Goal: Transaction & Acquisition: Purchase product/service

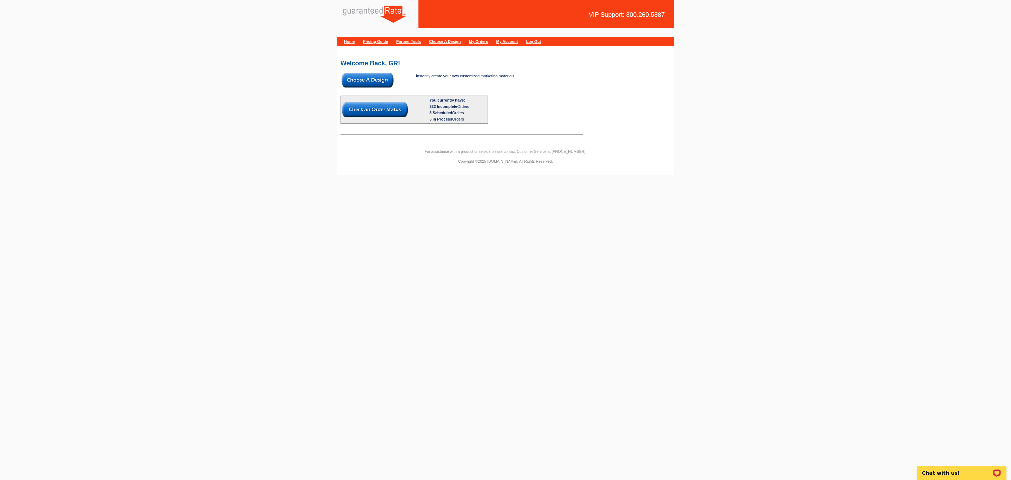
click at [371, 75] on img at bounding box center [368, 80] width 52 height 15
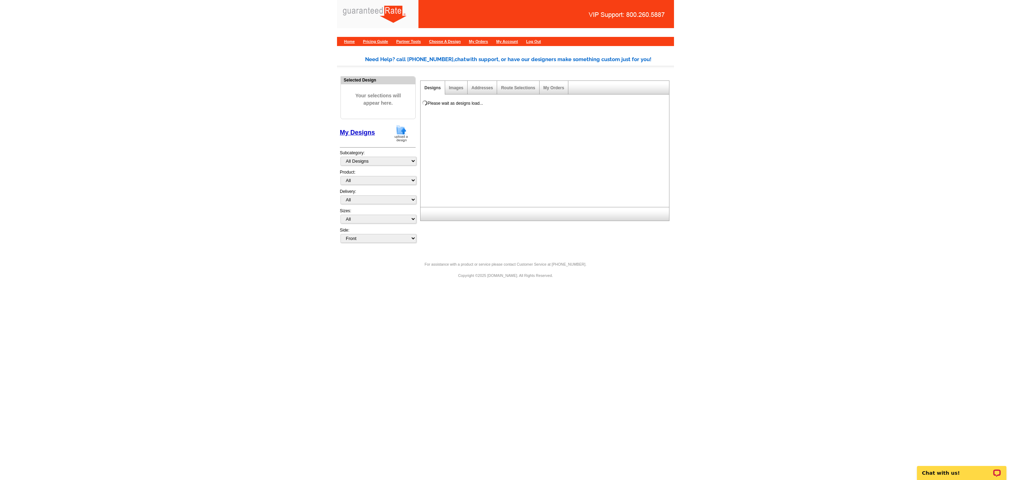
click at [401, 132] on img at bounding box center [401, 133] width 18 height 18
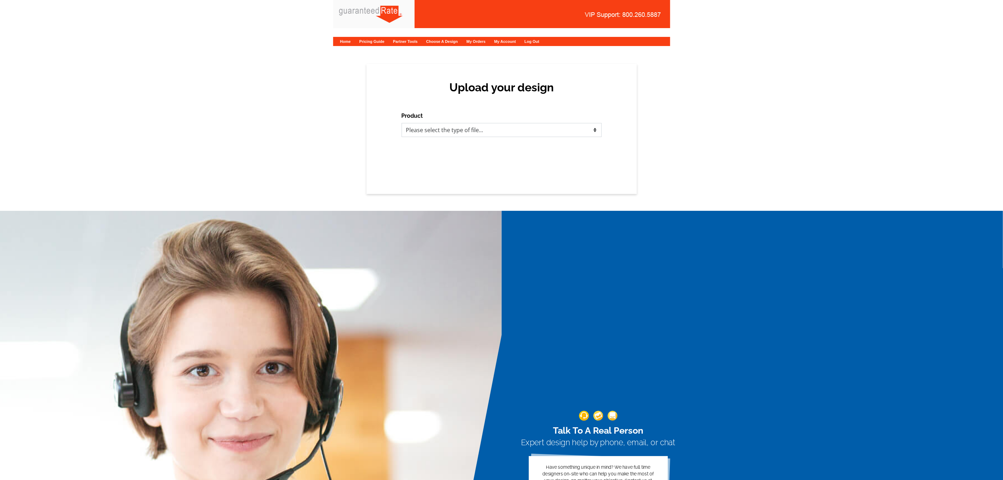
click at [591, 128] on select "Please select the type of file... Postcards Calendars Business Cards Letters an…" at bounding box center [502, 130] width 200 height 14
select select "3"
click at [402, 123] on select "Please select the type of file... Postcards Calendars Business Cards Letters an…" at bounding box center [502, 130] width 200 height 14
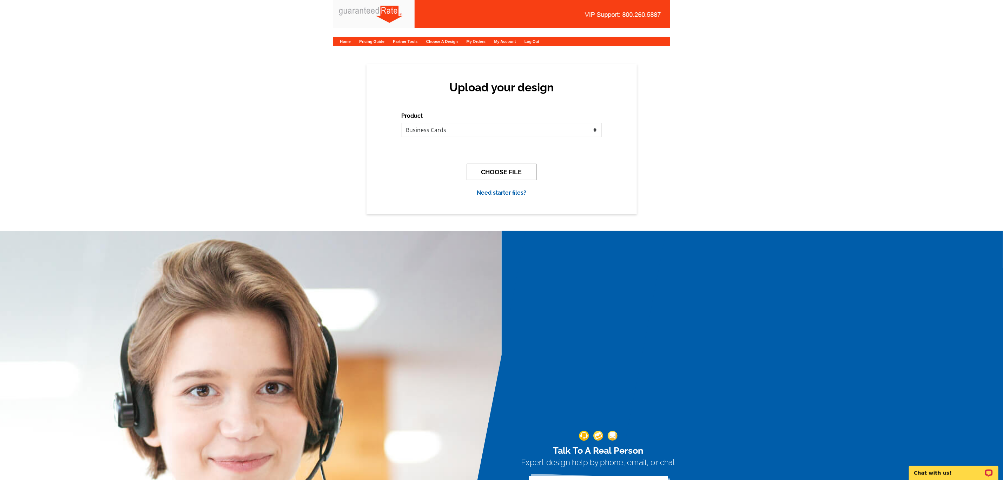
click at [493, 175] on button "CHOOSE FILE" at bounding box center [502, 172] width 70 height 17
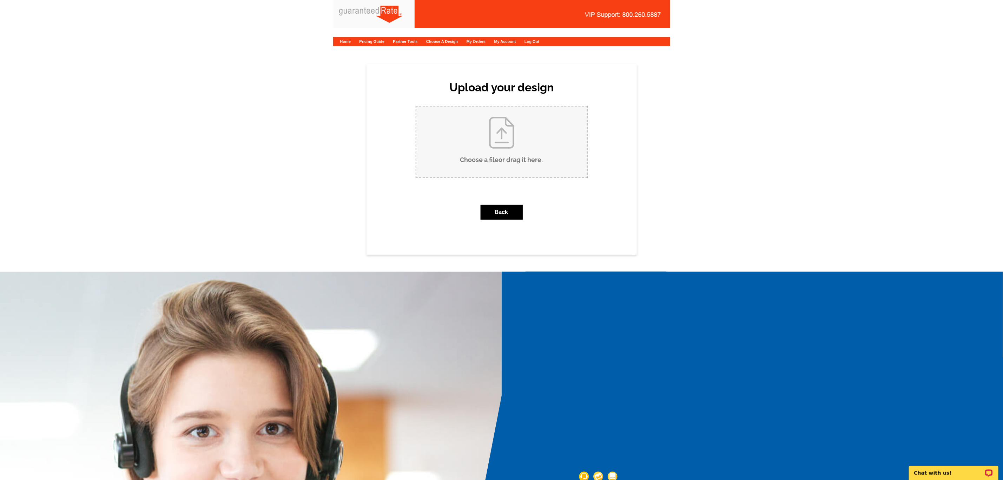
click at [512, 150] on input "Choose a file or drag it here ." at bounding box center [501, 141] width 171 height 71
type input "C:\fakepath\Araceli Alvarado Business Card V1.pdf"
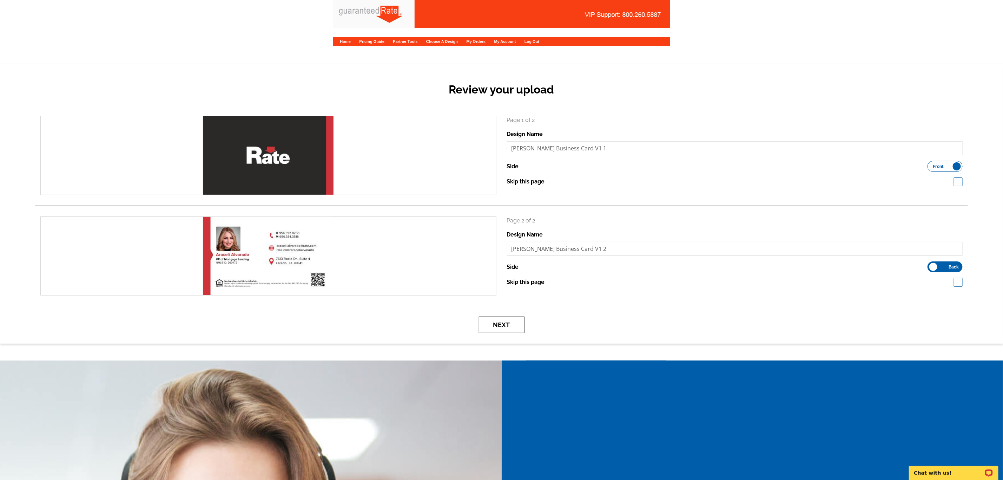
click at [507, 320] on button "Next" at bounding box center [502, 324] width 46 height 17
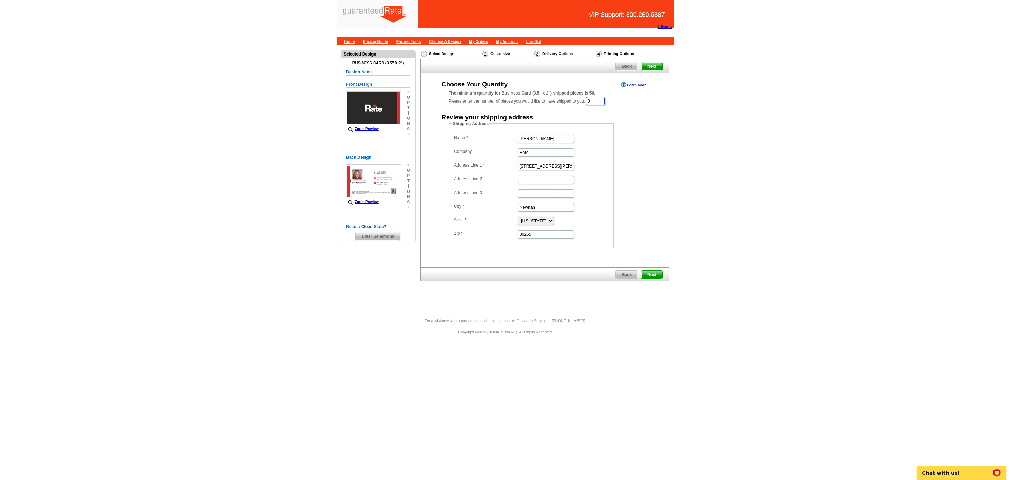
click at [603, 100] on input "0" at bounding box center [595, 101] width 19 height 8
type input "1000"
drag, startPoint x: 559, startPoint y: 137, endPoint x: 481, endPoint y: 127, distance: 78.6
click at [482, 129] on fieldset "Shipping Address Name Marisa Jarkezian Company Rate Address Line 1 34 Blake Rid…" at bounding box center [531, 185] width 165 height 128
type input "Araceli Alvarado"
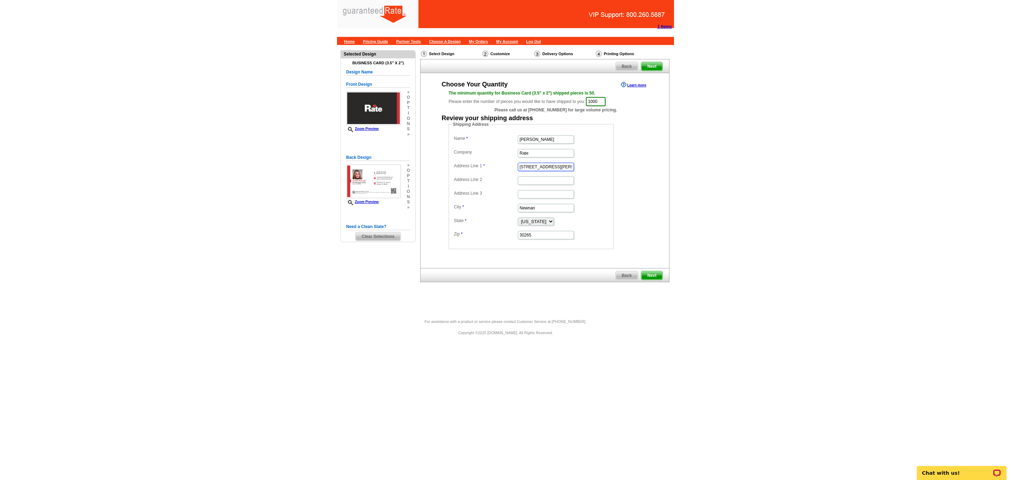
drag, startPoint x: 555, startPoint y: 164, endPoint x: 501, endPoint y: 170, distance: 54.7
click at [501, 170] on dd "34 Blake Ridge" at bounding box center [531, 166] width 158 height 11
paste input "7613 Rocio Dr Suite 4"
type input "7613 Rocio Dr Suite 4"
click at [539, 211] on input "Newnan" at bounding box center [546, 208] width 56 height 8
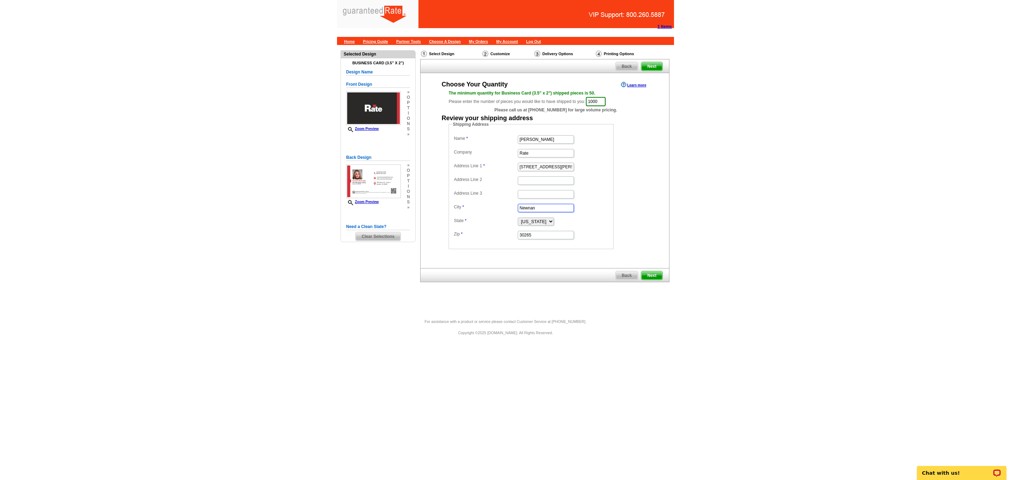
click at [539, 211] on input "Newnan" at bounding box center [546, 208] width 56 height 8
paste input "Laredo"
type input "Laredo"
drag, startPoint x: 551, startPoint y: 235, endPoint x: 445, endPoint y: 230, distance: 106.2
click at [448, 232] on div "Shipping Address Name Araceli Alvarado Company Rate Address Line 1 7613 Rocio D…" at bounding box center [545, 185] width 221 height 128
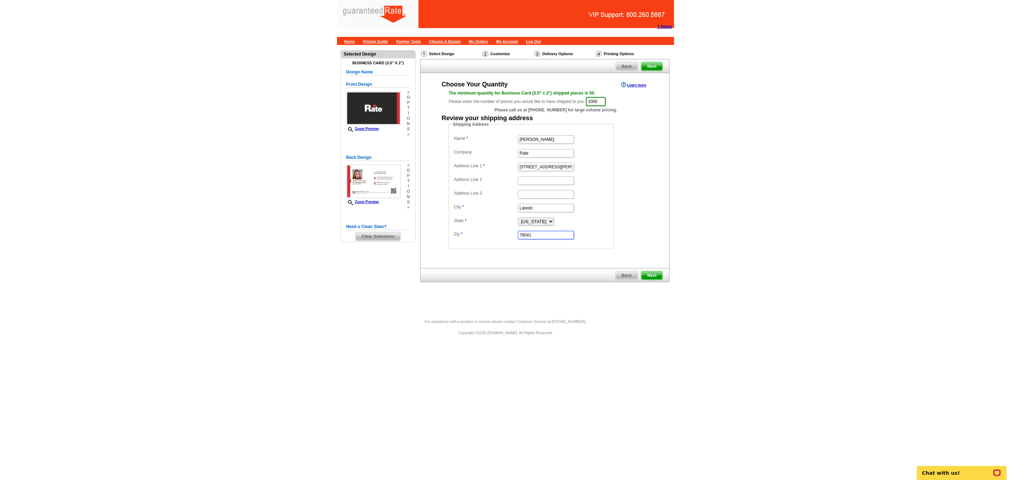
type input "78041"
click at [534, 223] on select "Alabama Alaska Arizona Arkansas California Colorado Connecticut District of Col…" at bounding box center [536, 221] width 36 height 8
select select "TX"
click at [518, 219] on select "Alabama Alaska Arizona Arkansas California Colorado Connecticut District of Col…" at bounding box center [536, 221] width 36 height 8
click at [858, 177] on main "Need Help? call 800-260-5887, chat with support, or have our designers make som…" at bounding box center [505, 182] width 1011 height 274
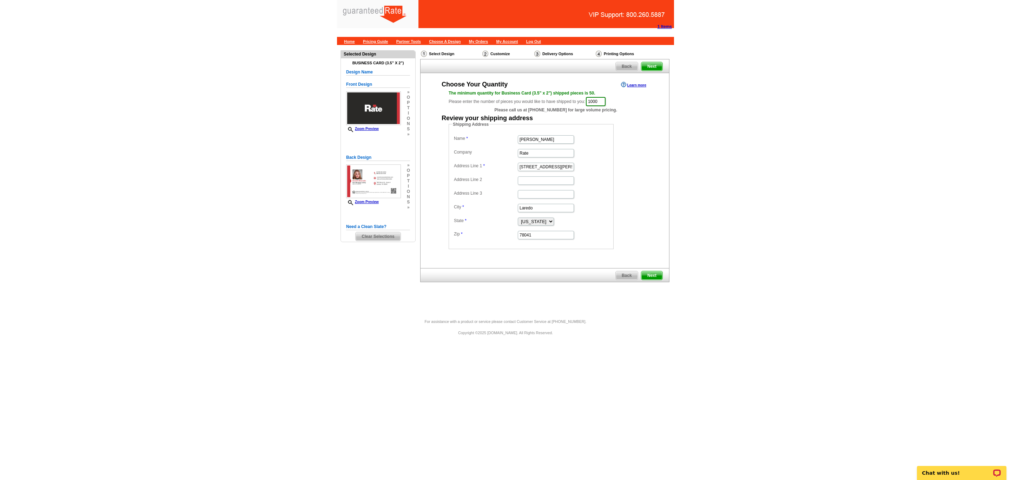
click at [653, 271] on div "Back Next" at bounding box center [544, 275] width 249 height 14
click at [650, 274] on span "Next" at bounding box center [652, 275] width 21 height 8
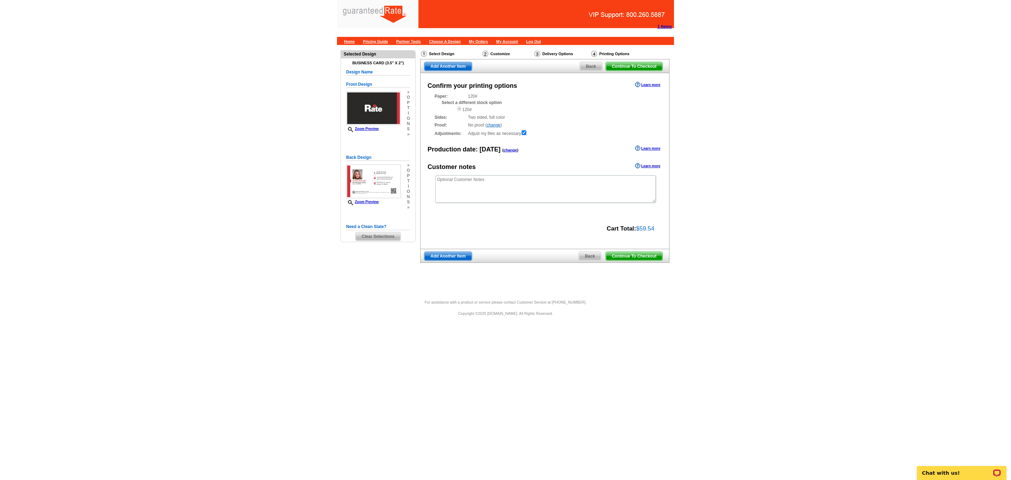
click at [618, 258] on span "Continue To Checkout" at bounding box center [634, 256] width 57 height 8
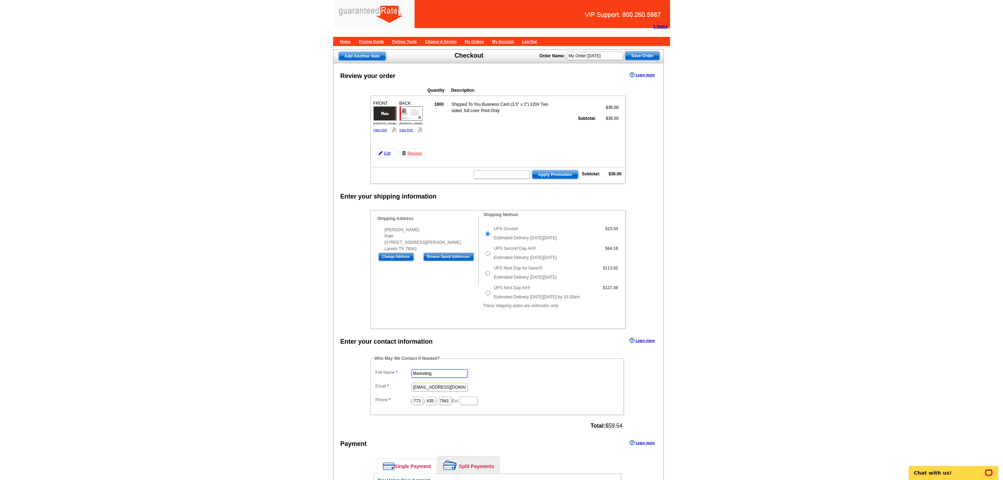
drag, startPoint x: 439, startPoint y: 386, endPoint x: 374, endPoint y: 381, distance: 64.4
click at [375, 378] on dd "Marketing" at bounding box center [497, 372] width 247 height 11
type input "Daniel Zorn"
type input "daniel.zorn@rate.com"
type input "312"
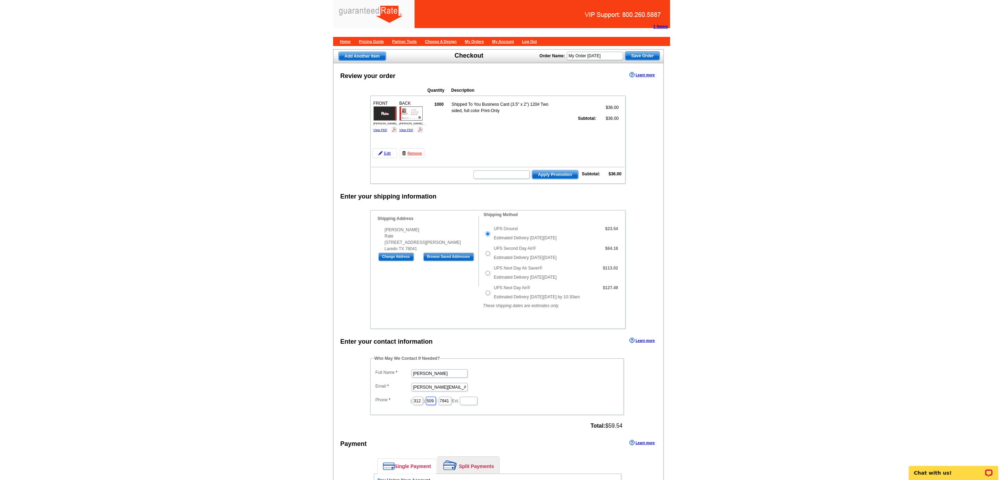
type input "509"
type input "4245"
click at [373, 379] on fieldset "Who May We Contact If Needed? Full Name Daniel Zorn Email daniel.zorn@rate.com …" at bounding box center [497, 385] width 254 height 60
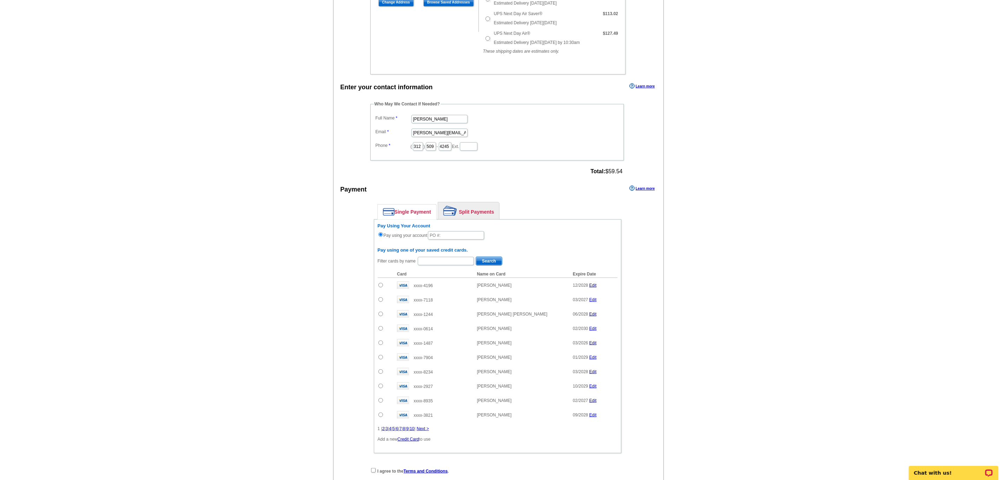
scroll to position [256, 0]
click at [441, 238] on input "text" at bounding box center [456, 233] width 56 height 8
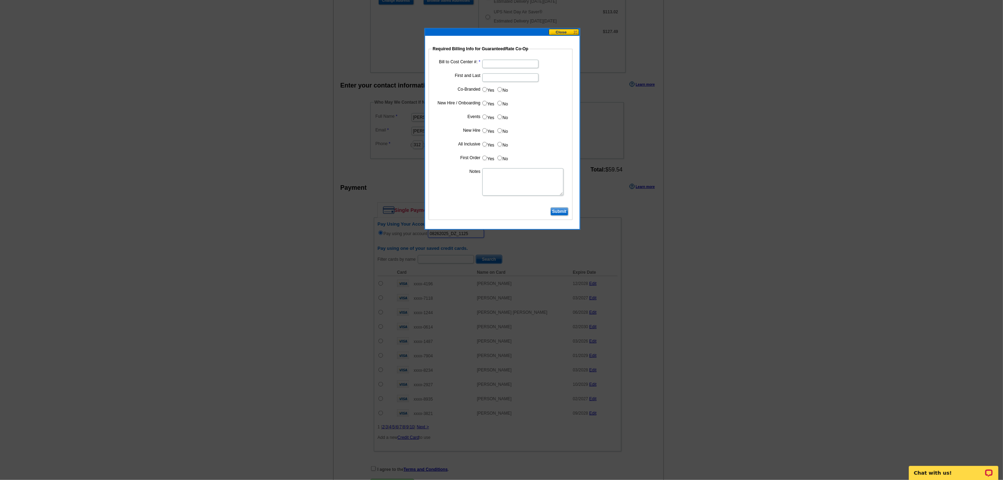
type input "08262025_DZ_1125"
click at [487, 60] on input "Bill to Cost Center #:" at bounding box center [510, 64] width 56 height 8
type input "1882"
type input "Araceli Alvarado"
click at [499, 91] on input "No" at bounding box center [500, 89] width 5 height 5
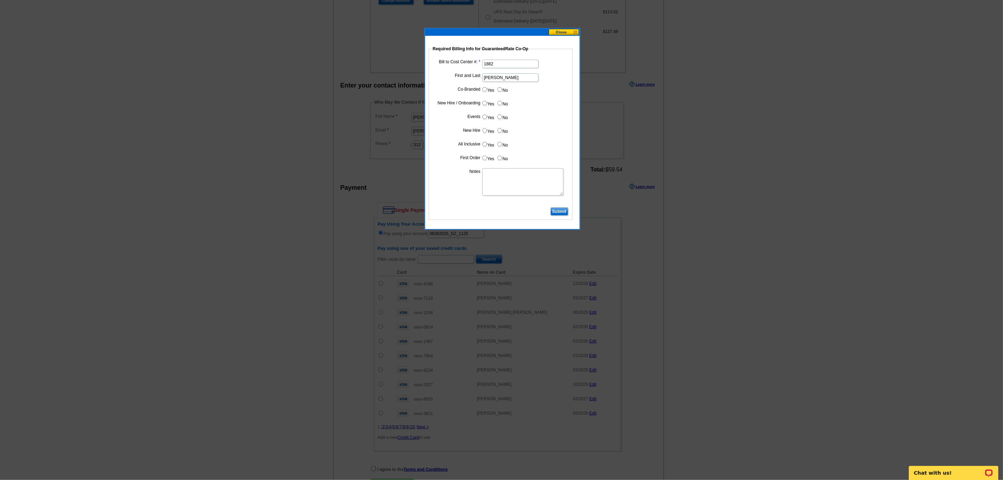
radio input "true"
click at [485, 101] on input "Yes" at bounding box center [484, 103] width 5 height 5
radio input "true"
click at [498, 117] on input "No" at bounding box center [500, 116] width 5 height 5
radio input "true"
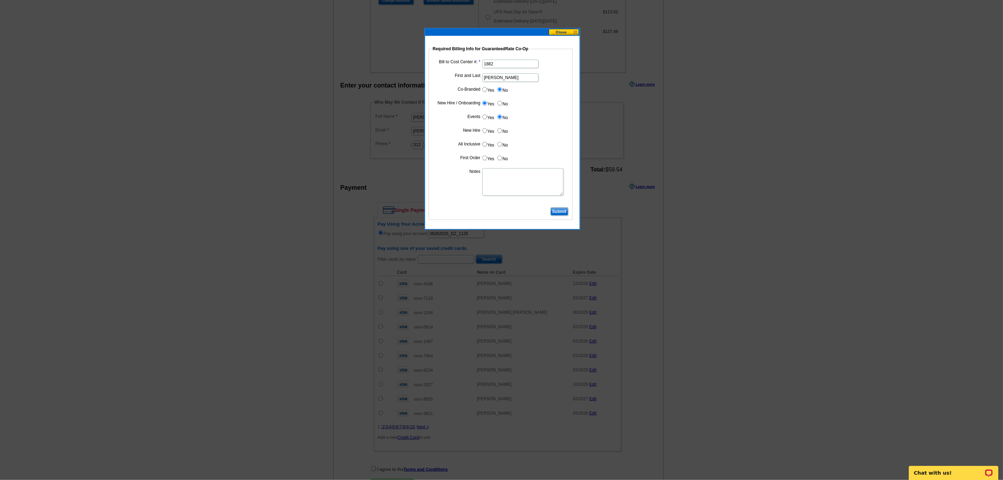
click at [484, 131] on input "Yes" at bounding box center [484, 130] width 5 height 5
radio input "true"
click at [483, 146] on input "Yes" at bounding box center [484, 144] width 5 height 5
radio input "true"
click at [484, 160] on input "Yes" at bounding box center [484, 158] width 5 height 5
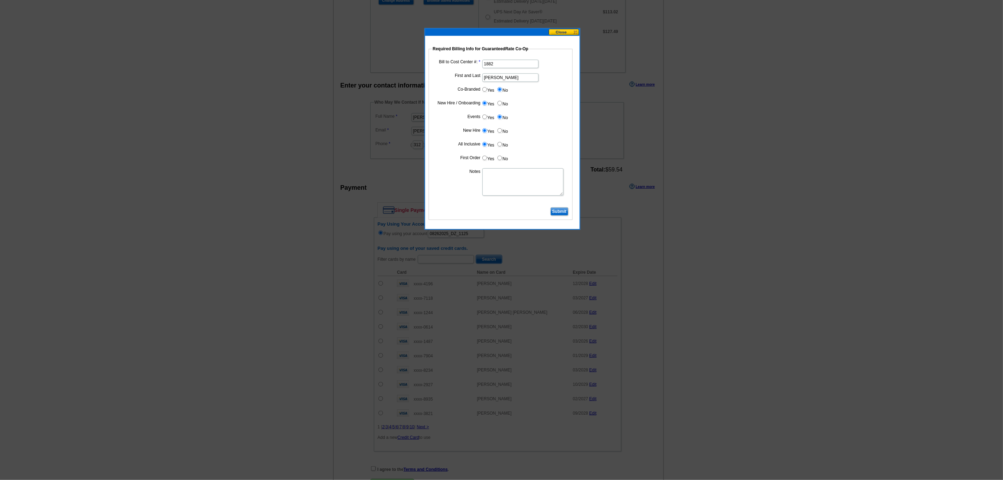
radio input "true"
click at [496, 183] on textarea "Notes" at bounding box center [522, 181] width 81 height 27
type textarea "CC: 1882. First business card order. Charge to branch."
click at [557, 213] on input "Submit" at bounding box center [560, 211] width 18 height 8
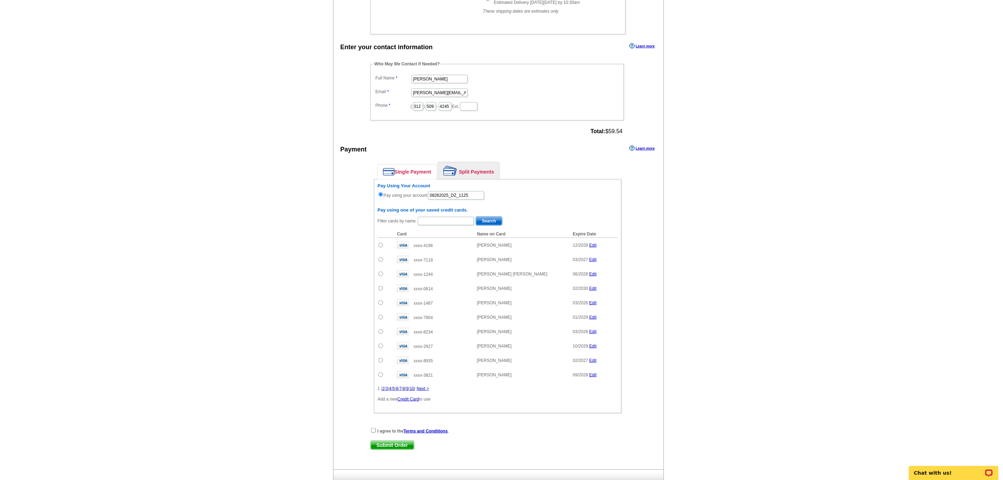
scroll to position [356, 0]
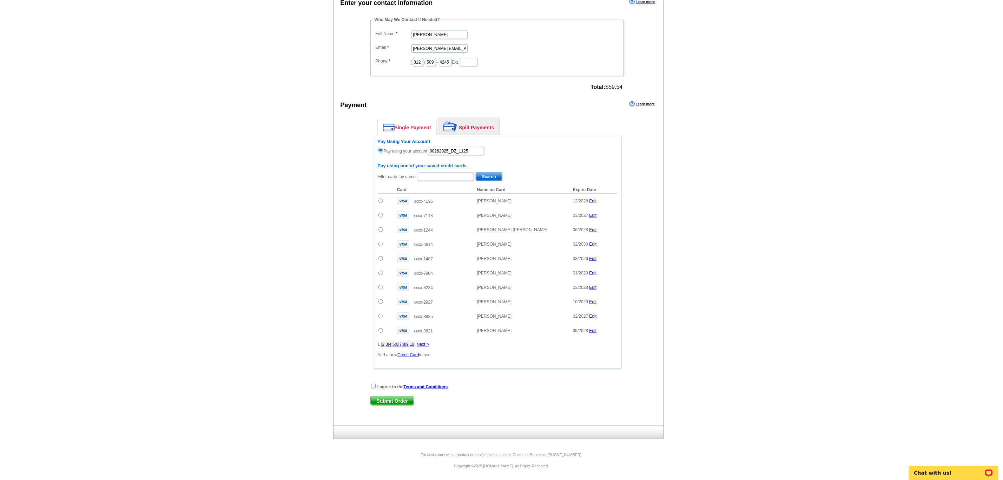
click at [373, 383] on input "checkbox" at bounding box center [373, 385] width 5 height 5
checkbox input "true"
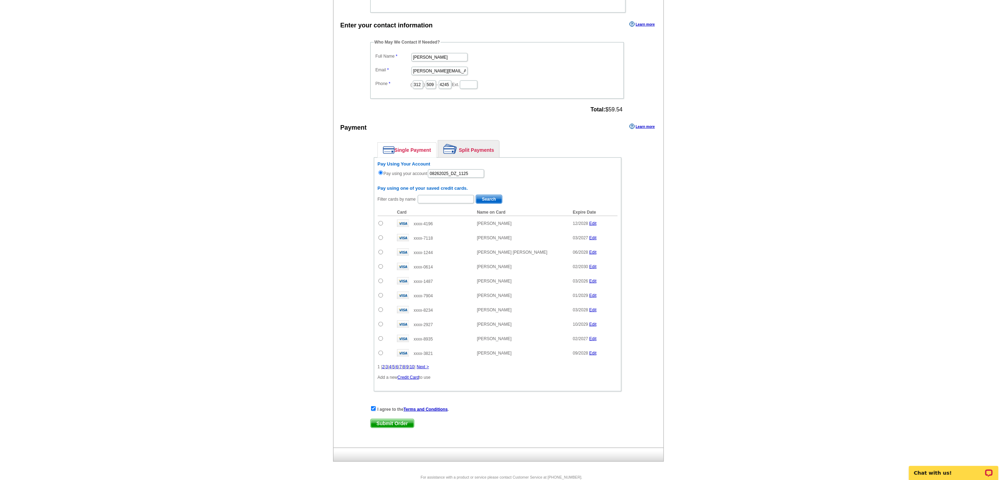
scroll to position [0, 0]
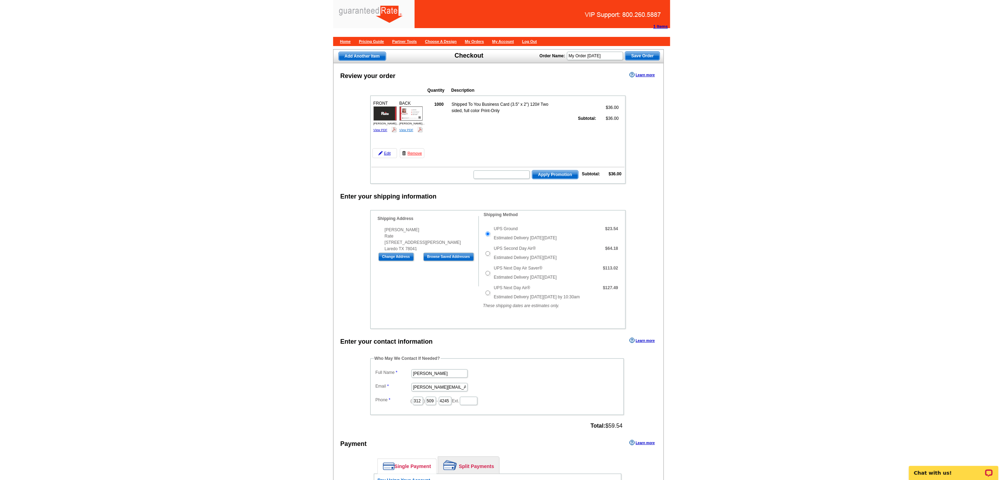
click at [403, 130] on link "View PDF" at bounding box center [407, 130] width 14 height 4
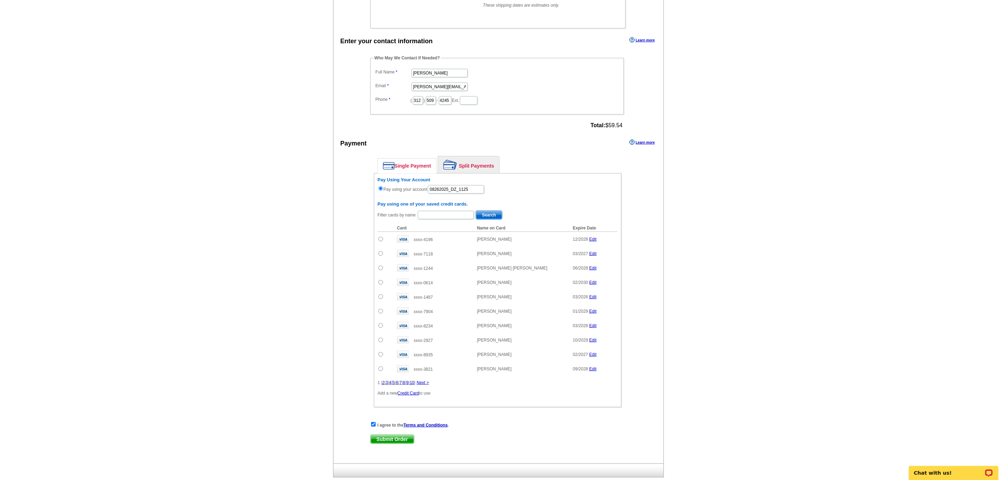
scroll to position [356, 0]
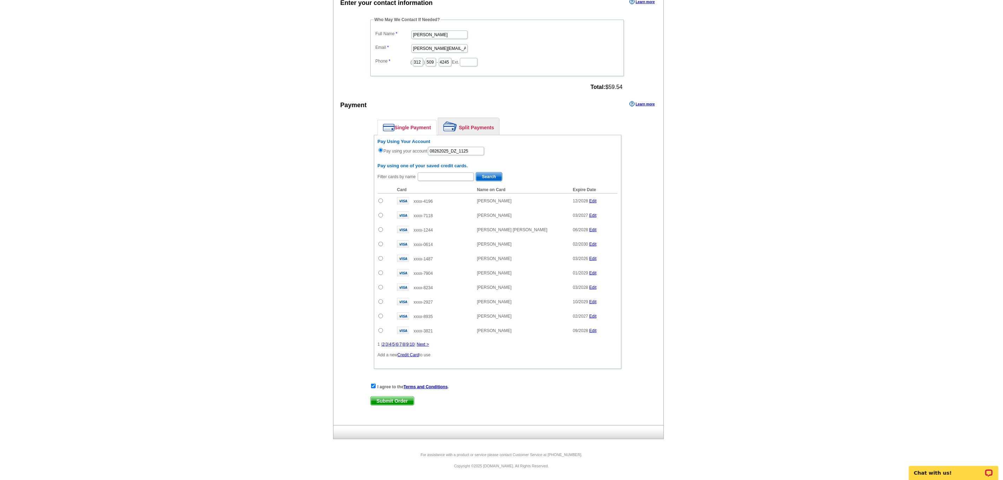
click at [394, 400] on span "Submit Order" at bounding box center [392, 400] width 43 height 8
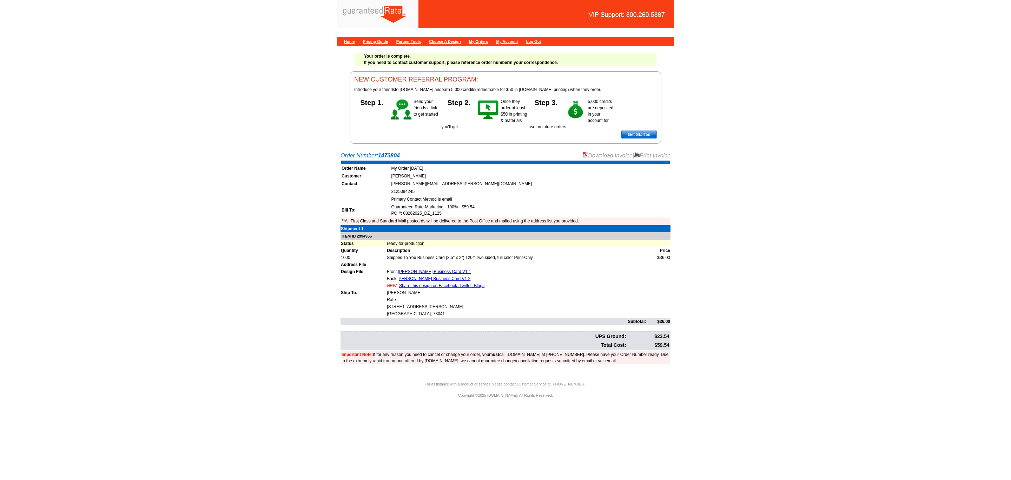
click at [605, 155] on link "Download Invoice" at bounding box center [608, 155] width 50 height 6
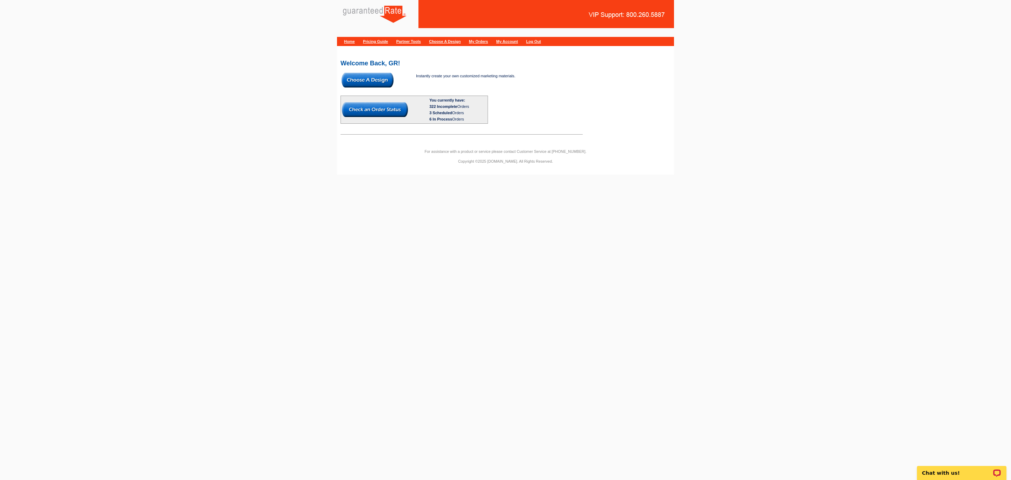
click at [362, 77] on img at bounding box center [368, 80] width 52 height 15
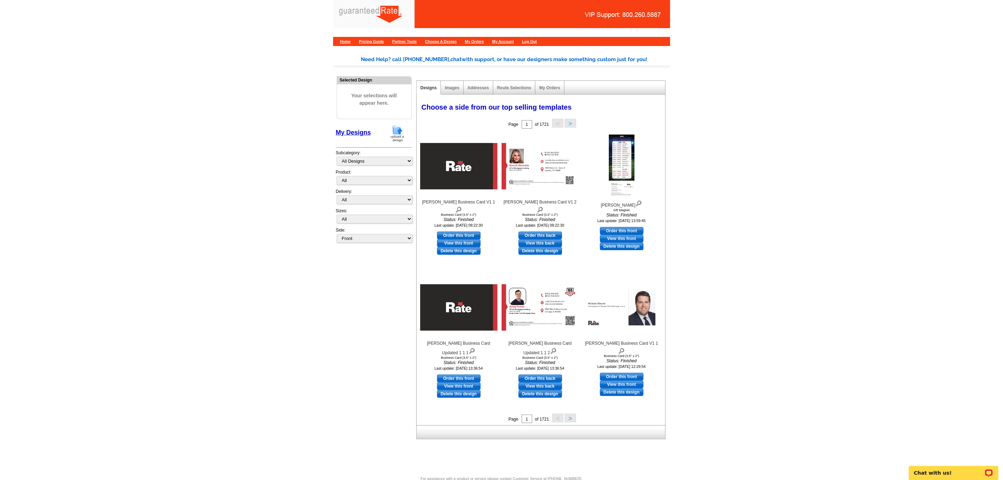
click at [393, 134] on img at bounding box center [397, 133] width 18 height 18
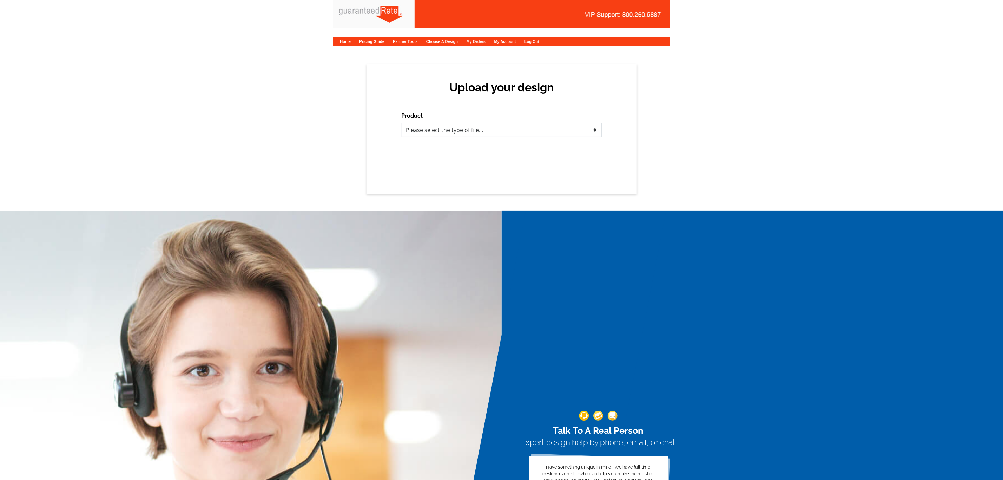
click at [549, 127] on select "Please select the type of file... Postcards Calendars Business Cards Letters an…" at bounding box center [502, 130] width 200 height 14
select select "3"
click at [402, 123] on select "Please select the type of file... Postcards Calendars Business Cards Letters an…" at bounding box center [502, 130] width 200 height 14
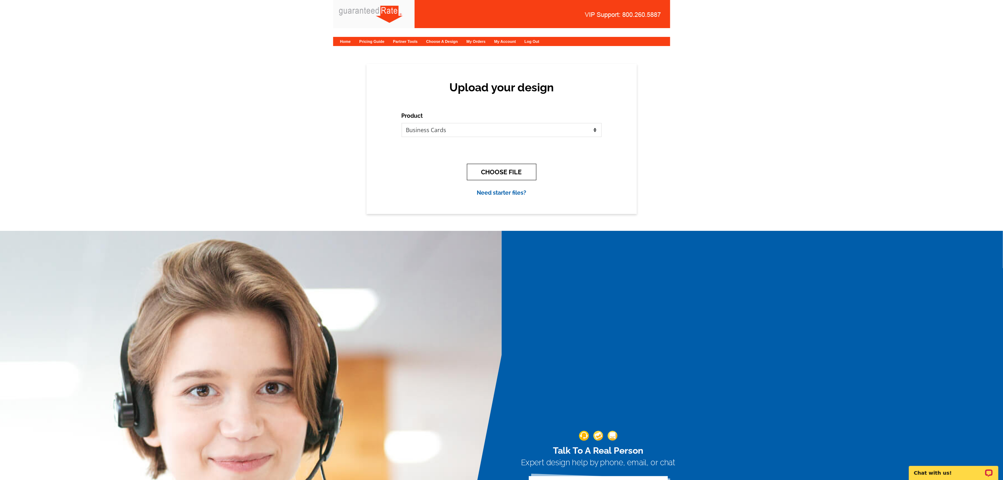
click at [501, 173] on button "CHOOSE FILE" at bounding box center [502, 172] width 70 height 17
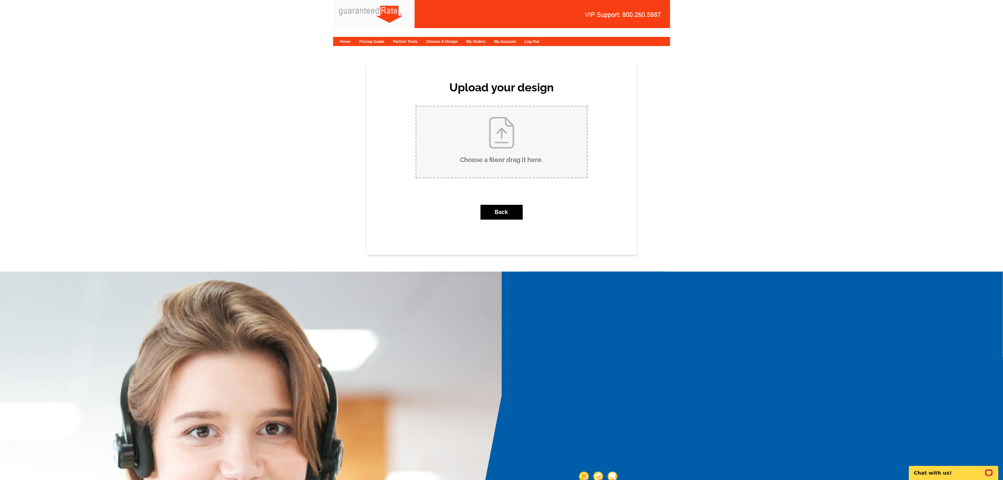
click at [492, 127] on input "Choose a file or drag it here ." at bounding box center [501, 141] width 171 height 71
type input "C:\fakepath\Rhonda Lewis Business Card V1.pdf"
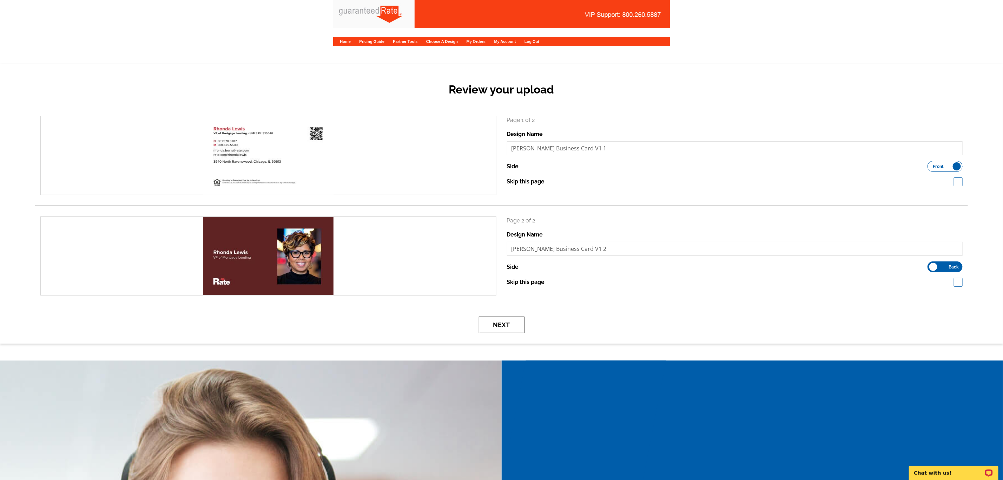
click at [494, 318] on button "Next" at bounding box center [502, 324] width 46 height 17
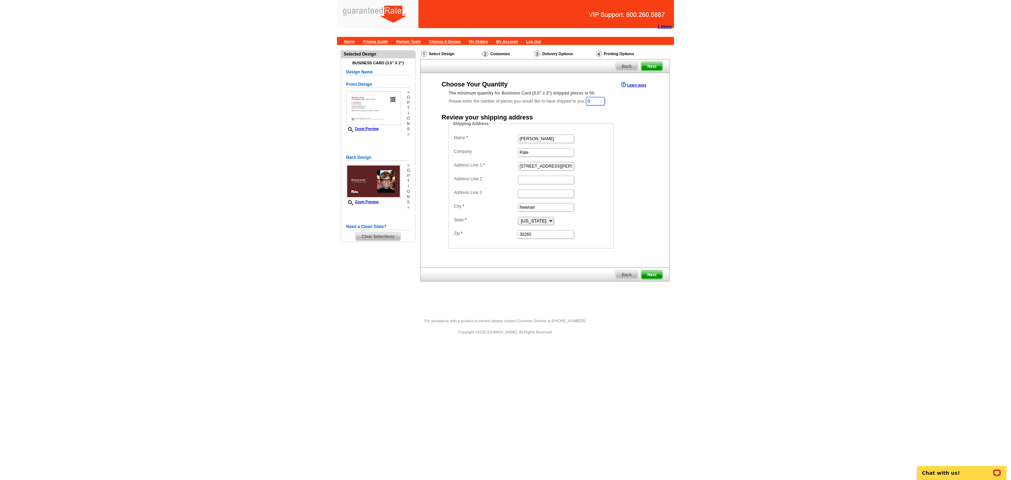
click at [601, 104] on input "0" at bounding box center [595, 101] width 19 height 8
type input "1000"
type input "Rhonda Lewis"
paste input "7304 Perrywood Road"
type input "7304 Perrywood Road"
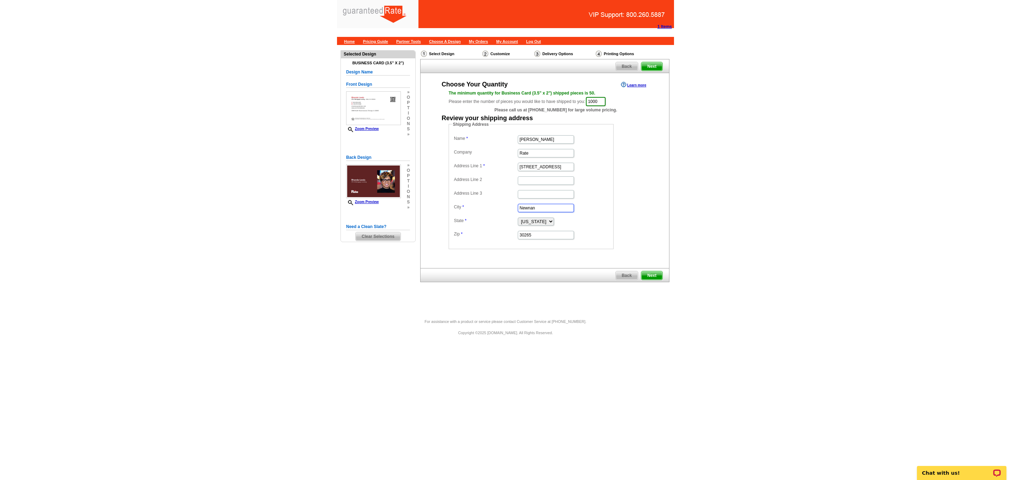
click at [550, 212] on input "Newnan" at bounding box center [546, 208] width 56 height 8
type input "N"
paste input "Upper Marlboro"
type input "Upper Marlboro"
click at [554, 223] on select "Alabama Alaska Arizona Arkansas California Colorado Connecticut District of Col…" at bounding box center [536, 221] width 36 height 8
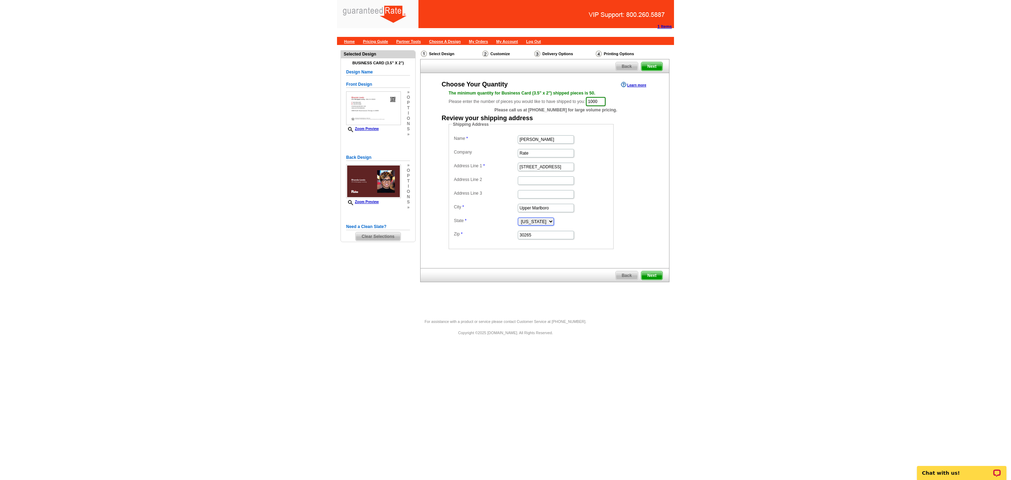
select select "MD"
click at [518, 219] on select "Alabama Alaska Arizona Arkansas California Colorado Connecticut District of Col…" at bounding box center [536, 221] width 36 height 8
click at [552, 240] on dd "30265" at bounding box center [531, 234] width 158 height 11
click at [549, 238] on input "30265" at bounding box center [546, 235] width 56 height 8
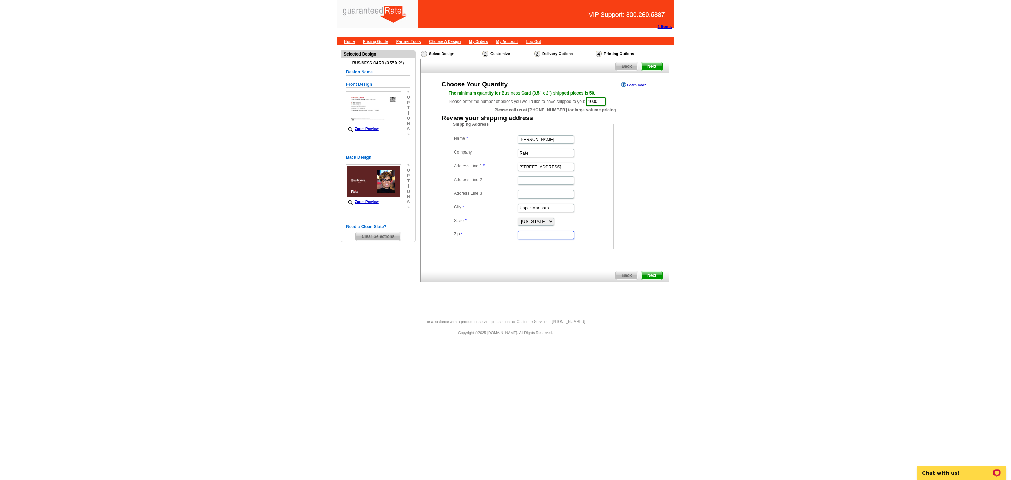
paste input "20772"
type input "20772"
click at [659, 223] on div "Choose Your Quantity Learn more The minimum quantity for Business Card (3.5" x …" at bounding box center [545, 164] width 249 height 169
click at [649, 275] on span "Next" at bounding box center [652, 275] width 21 height 8
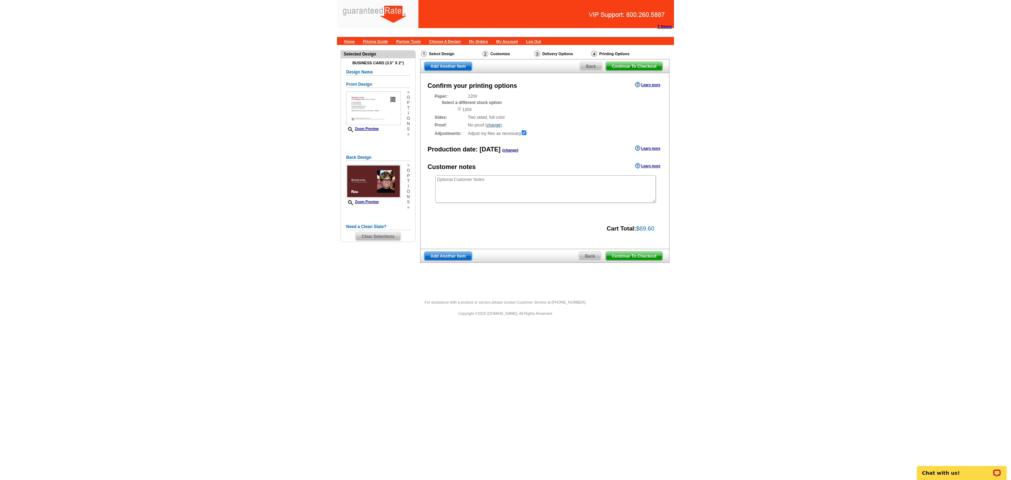
click at [639, 255] on span "Continue To Checkout" at bounding box center [634, 256] width 57 height 8
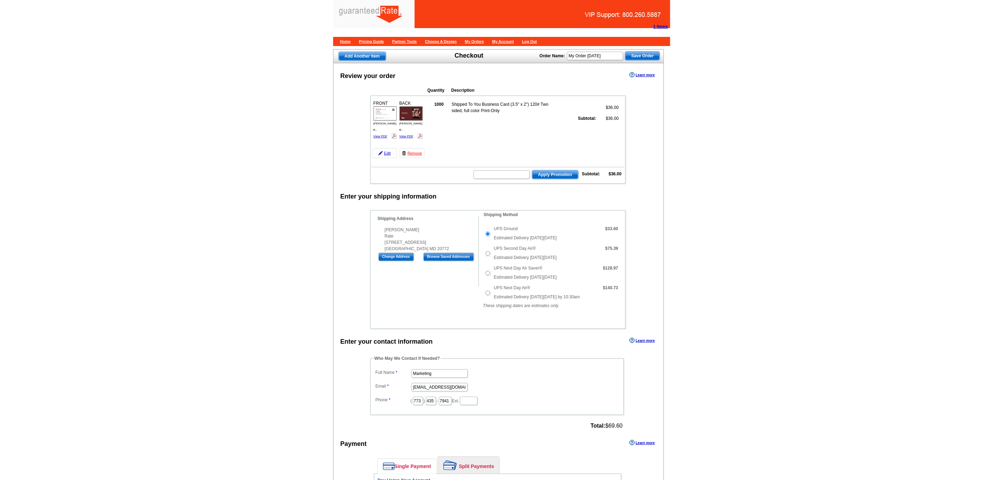
click at [446, 249] on div "[PERSON_NAME] Rate [STREET_ADDRESS]" at bounding box center [428, 238] width 101 height 25
click at [442, 250] on div "[PERSON_NAME] Rate [STREET_ADDRESS]" at bounding box center [428, 238] width 101 height 25
click at [442, 250] on div "Rhonda Lewis Rate 7304 Perrywood Road Upper Marlboro MD 20772" at bounding box center [428, 238] width 101 height 25
click at [436, 252] on div "Rhonda Lewis Rate 7304 Perrywood Road Upper Marlboro MD 20772" at bounding box center [428, 238] width 101 height 25
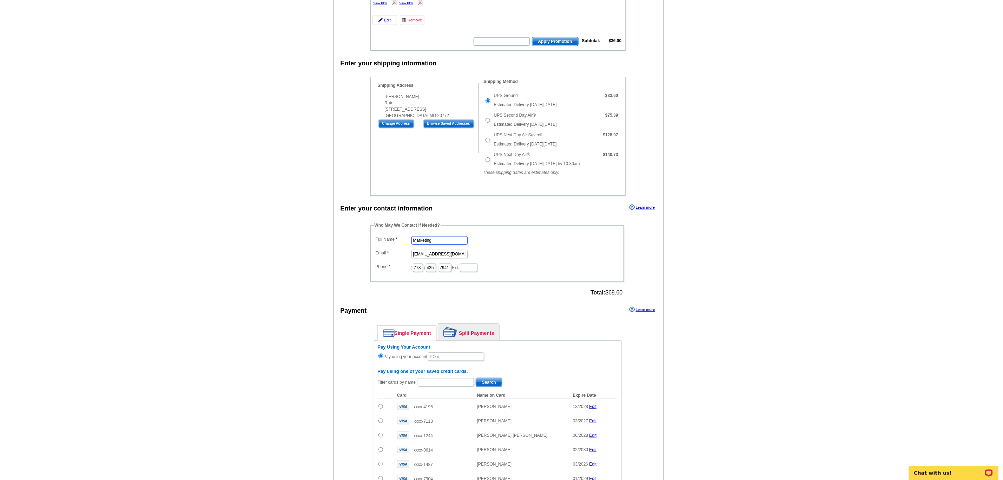
click at [427, 244] on input "Marketing" at bounding box center [440, 240] width 56 height 8
type input "[PERSON_NAME]"
type input "[PERSON_NAME][EMAIL_ADDRESS][PERSON_NAME][DOMAIN_NAME]"
click at [423, 272] on input "773" at bounding box center [418, 267] width 10 height 8
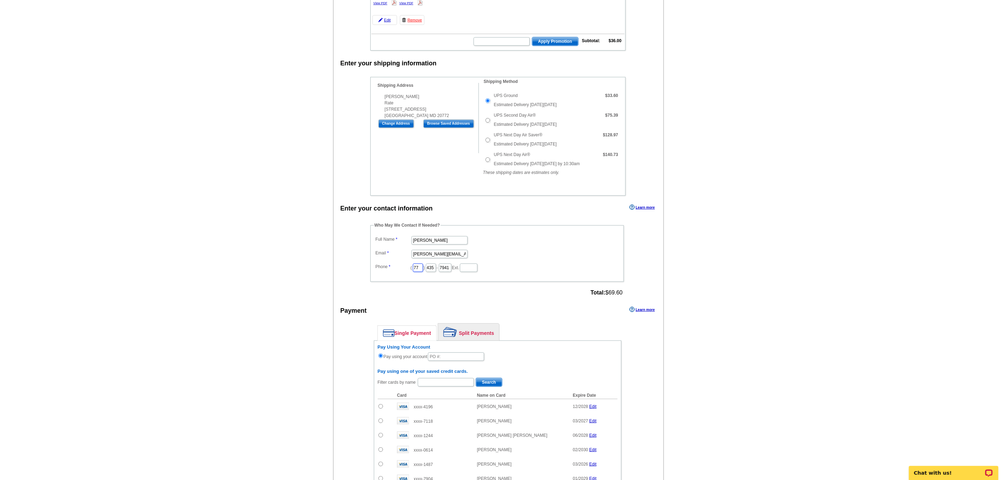
type input "7"
type input "312"
type input "509"
type input "4245"
click at [581, 241] on fieldset "Who May We Contact If Needed? Full Name Daniel Zorn Email daniel.zorn@rate.com …" at bounding box center [497, 252] width 254 height 60
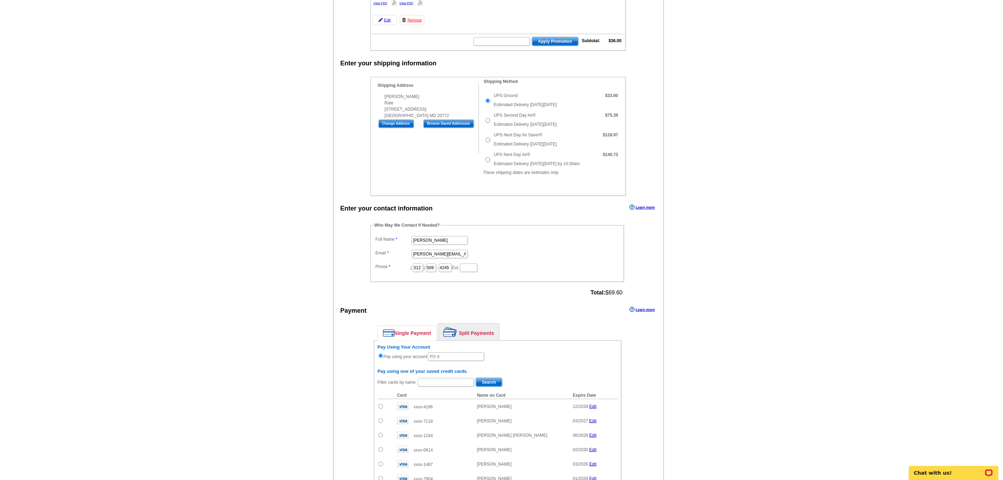
scroll to position [356, 0]
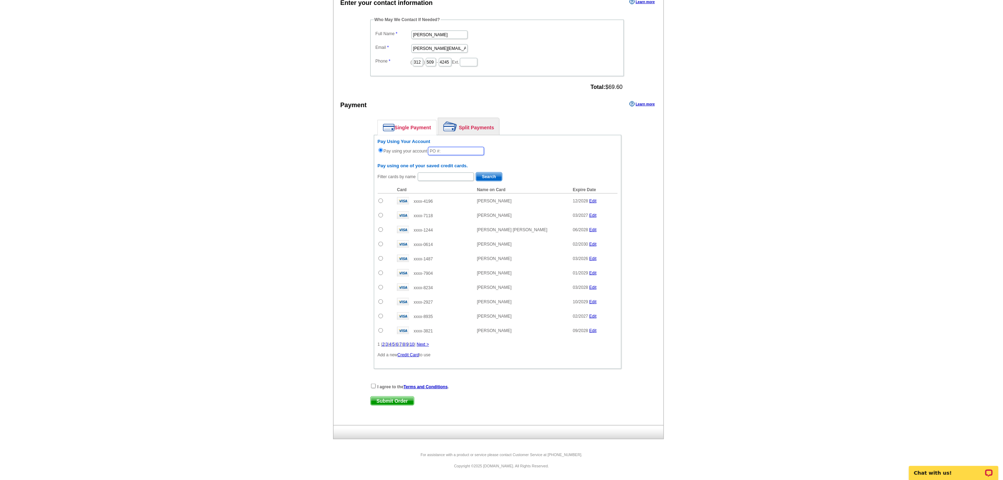
click at [444, 147] on input "text" at bounding box center [456, 151] width 56 height 8
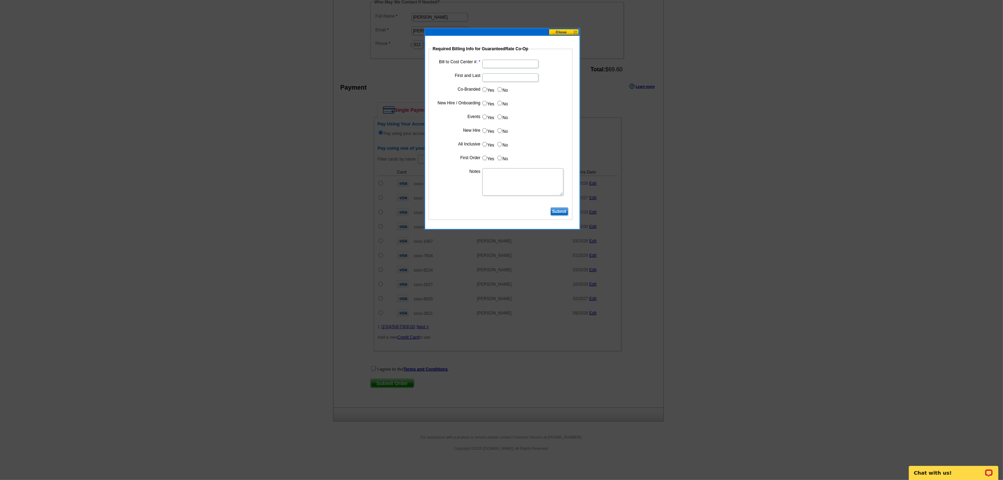
type input "08262025_DZ_1141"
click at [490, 63] on input "Bill to Cost Center #:" at bounding box center [510, 64] width 56 height 8
type input "1954"
type input "[PERSON_NAME]"
click at [500, 91] on input "No" at bounding box center [500, 89] width 5 height 5
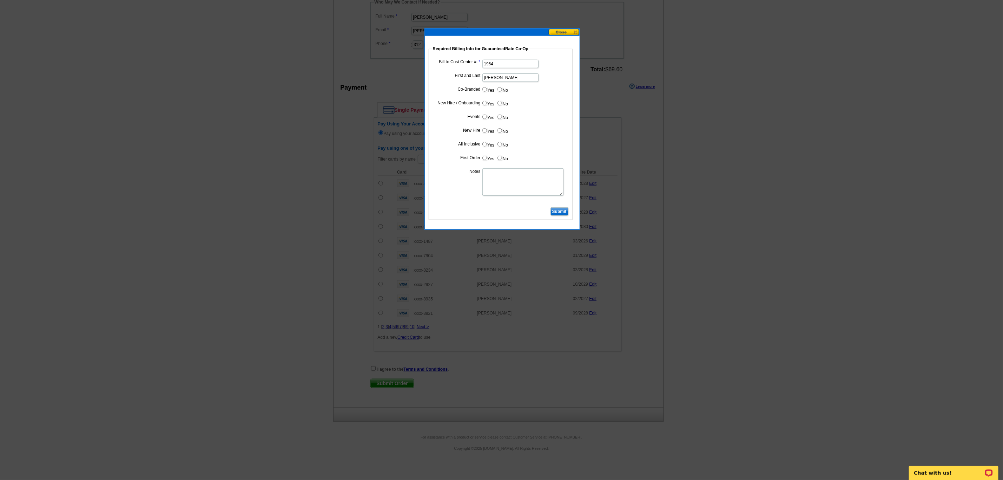
radio input "true"
click at [485, 103] on input "Yes" at bounding box center [484, 103] width 5 height 5
radio input "true"
click at [499, 116] on input "No" at bounding box center [500, 116] width 5 height 5
radio input "true"
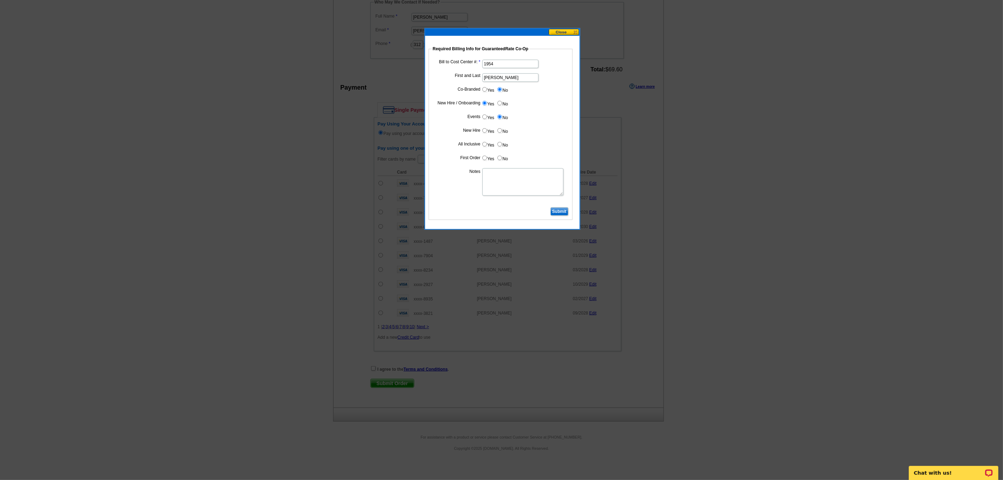
click at [485, 131] on input "Yes" at bounding box center [484, 130] width 5 height 5
radio input "true"
click at [485, 146] on input "Yes" at bounding box center [484, 144] width 5 height 5
radio input "true"
click at [483, 158] on input "Yes" at bounding box center [484, 158] width 5 height 5
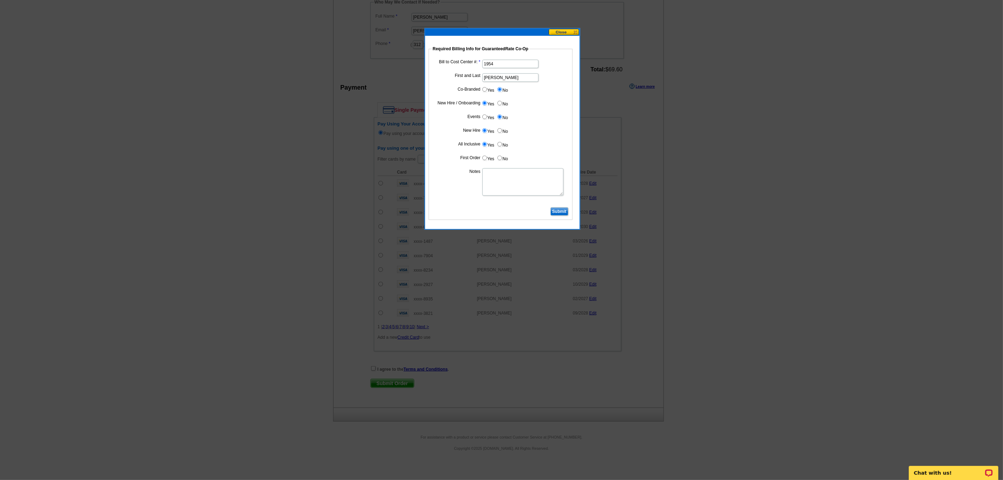
radio input "true"
click at [499, 177] on textarea "Notes" at bounding box center [522, 181] width 81 height 27
type textarea "CC: 1954. First business card order. Bill to branch."
click at [559, 215] on input "Submit" at bounding box center [560, 211] width 18 height 8
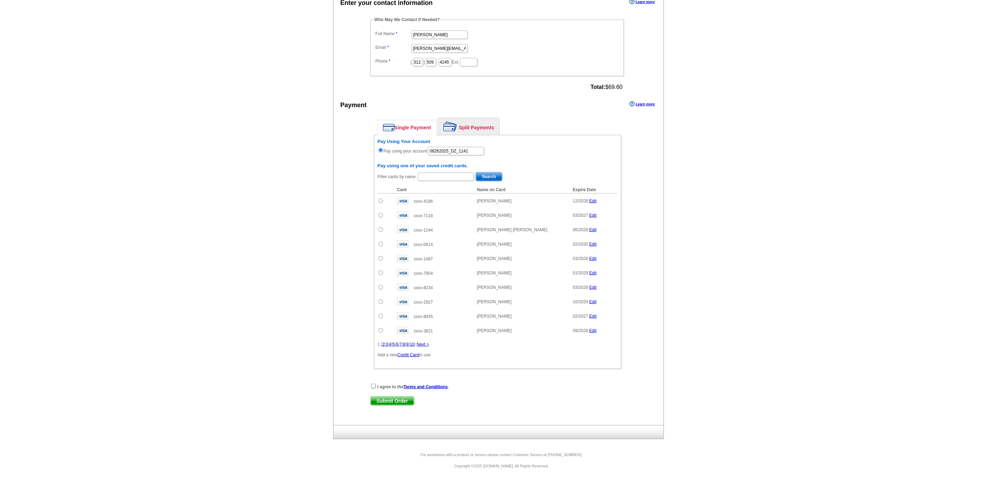
click at [372, 386] on input "checkbox" at bounding box center [373, 385] width 5 height 5
checkbox input "true"
click at [386, 398] on span "Submit Order" at bounding box center [392, 400] width 43 height 8
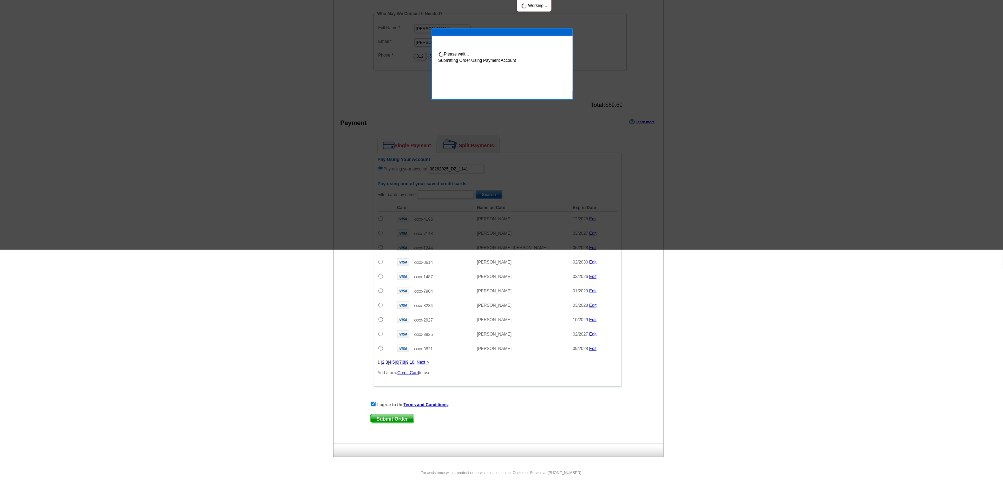
scroll to position [0, 0]
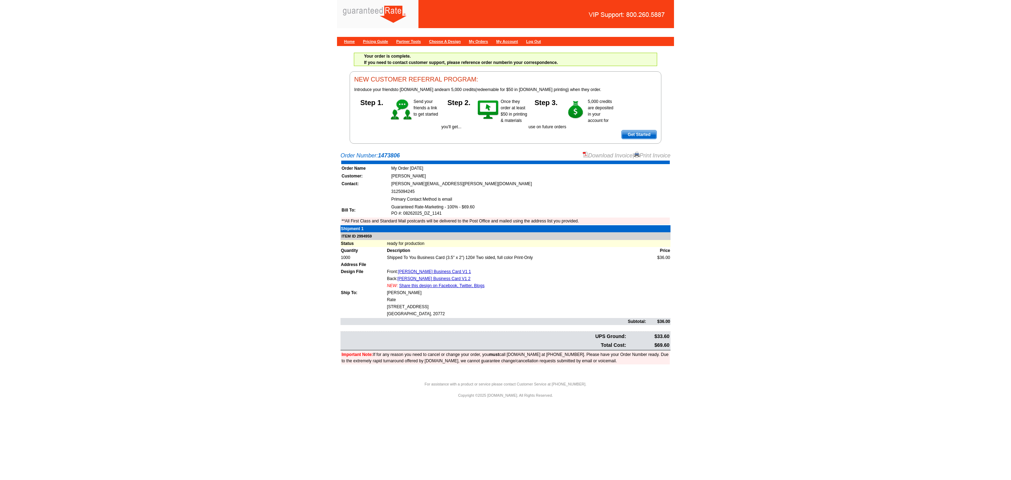
click at [602, 155] on link "Download Invoice" at bounding box center [608, 155] width 50 height 6
